Goal: Information Seeking & Learning: Learn about a topic

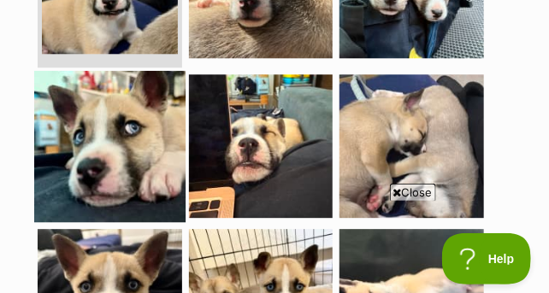
scroll to position [29, 0]
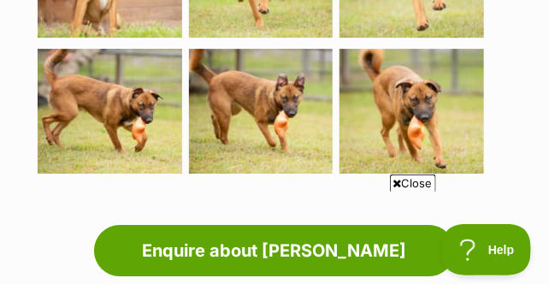
scroll to position [1160, 0]
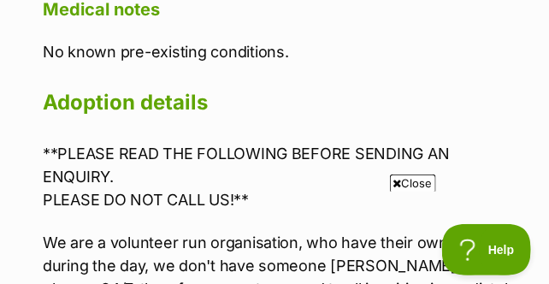
scroll to position [2850, 0]
